Goal: Transaction & Acquisition: Purchase product/service

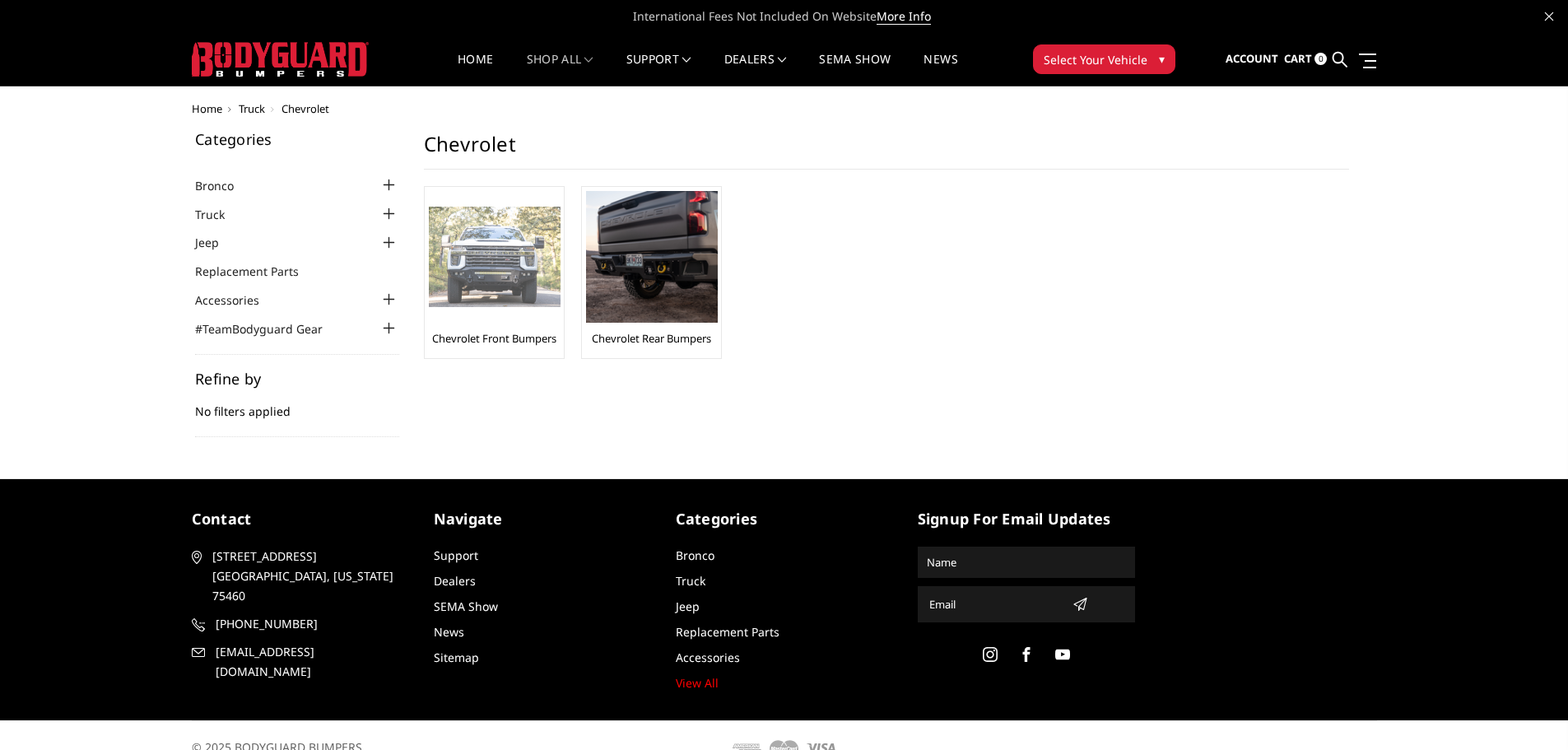
click at [500, 280] on img at bounding box center [494, 258] width 132 height 101
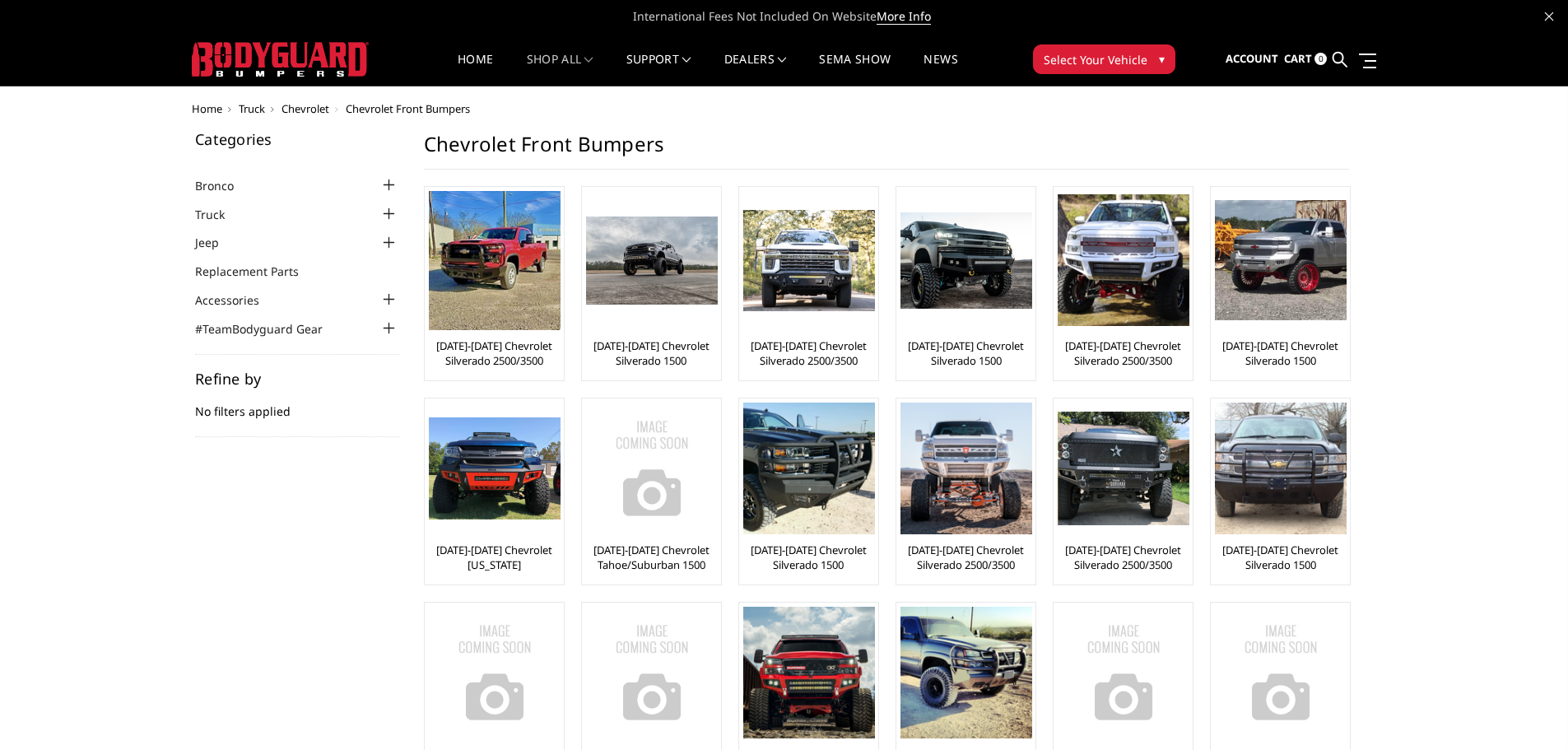
click at [1084, 58] on span "Select Your Vehicle" at bounding box center [1096, 59] width 104 height 17
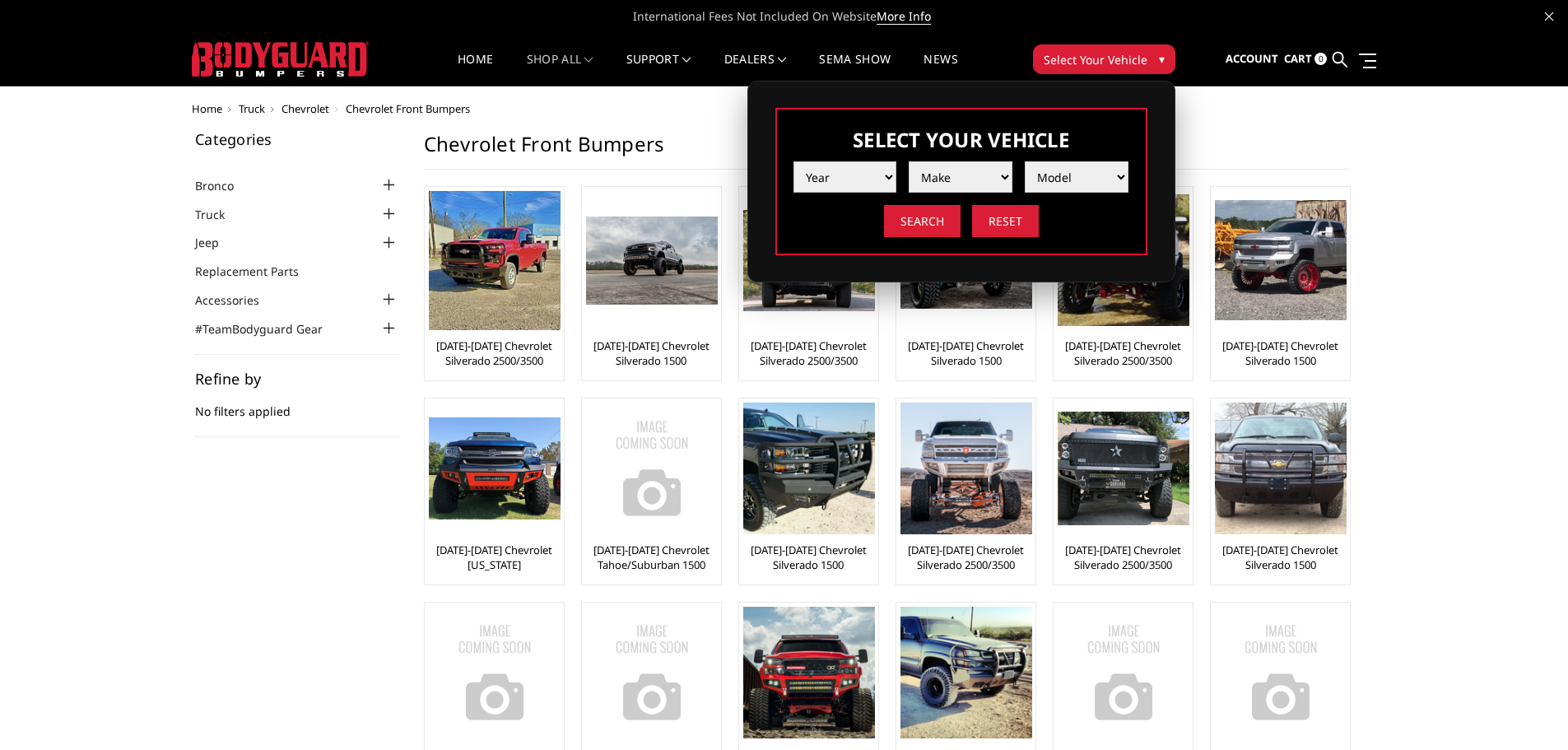
click at [847, 177] on select "Year 2025 2024 2023 2022 2021 2020 2019 2018 2017 2016 2015 2014 2013 2012 2011…" at bounding box center [846, 177] width 104 height 31
select select "yr_2019"
click at [794, 161] on select "Year 2025 2024 2023 2022 2021 2020 2019 2018 2017 2016 2015 2014 2013 2012 2011…" at bounding box center [846, 177] width 104 height 31
click at [955, 178] on select "Make Chevrolet Ford GMC Nissan Ram Toyota" at bounding box center [960, 177] width 104 height 31
select select "mk_chevrolet"
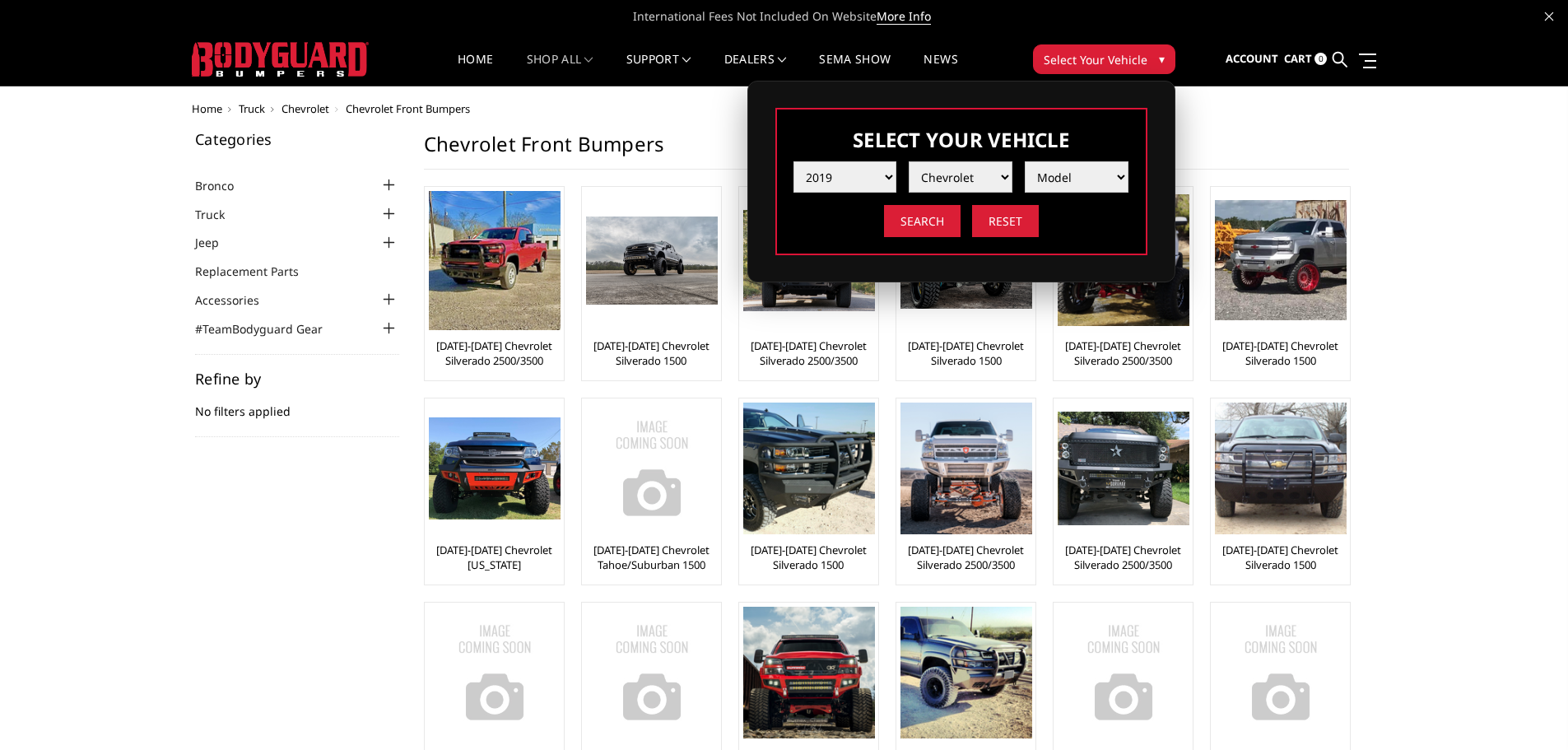
click at [909, 161] on select "Make Chevrolet Ford GMC Nissan Ram Toyota" at bounding box center [960, 177] width 104 height 31
click at [1054, 170] on select "Model Colorado Silverado 1500 Silverado 2500 / 3500 Silverado 4500 / 5500 / 650…" at bounding box center [1077, 177] width 104 height 31
select select "md_silverado-1500"
click at [1025, 161] on select "Model Colorado Silverado 1500 Silverado 2500 / 3500 Silverado 4500 / 5500 / 650…" at bounding box center [1077, 177] width 104 height 31
click at [933, 222] on input "Search" at bounding box center [922, 221] width 76 height 32
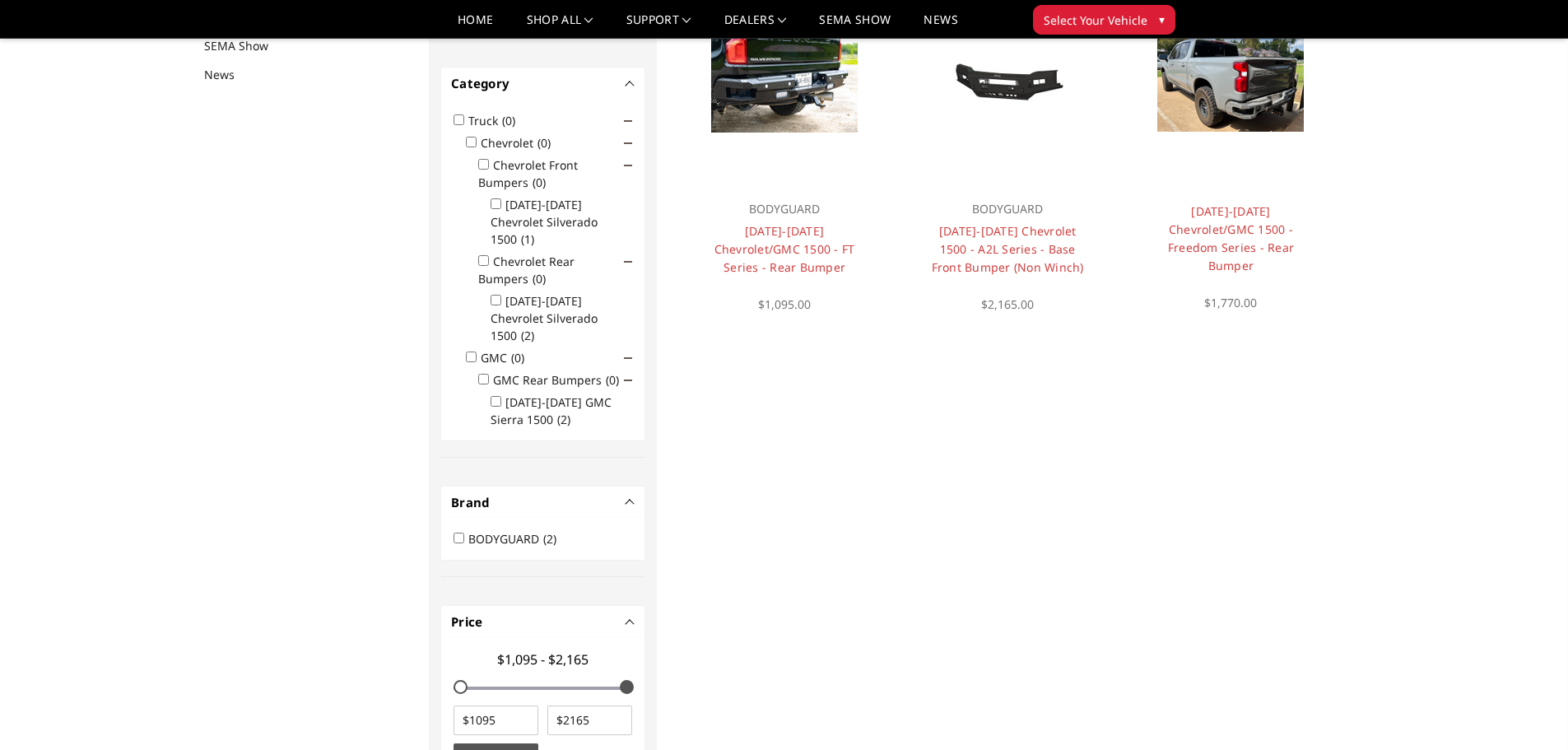
scroll to position [132, 0]
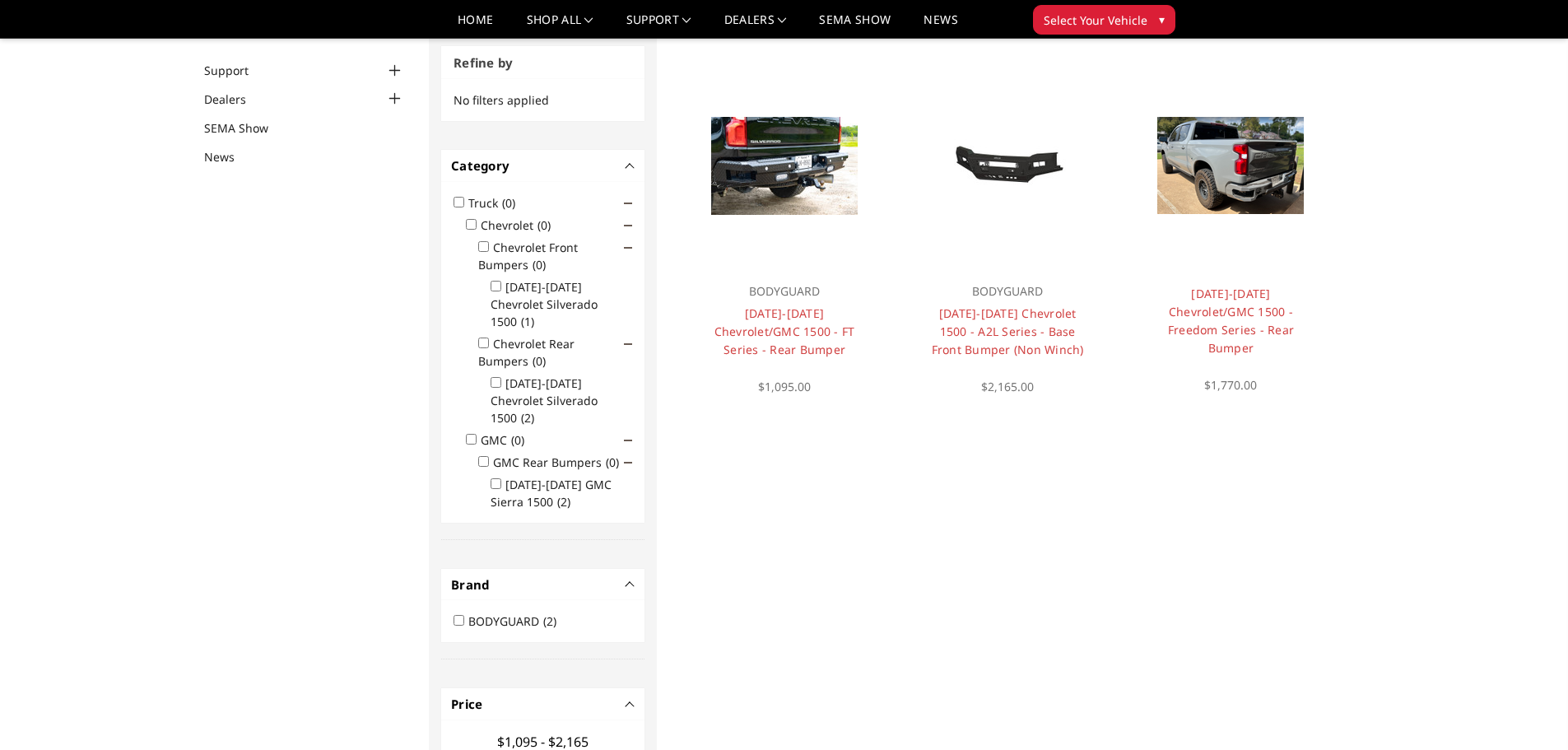
drag, startPoint x: 1437, startPoint y: 344, endPoint x: 1429, endPoint y: 340, distance: 8.9
